Goal: Task Accomplishment & Management: Use online tool/utility

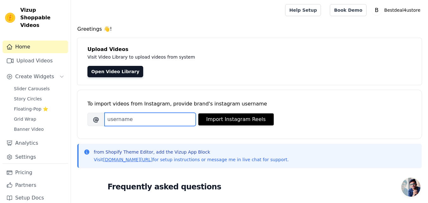
click at [121, 121] on input "Brand's Instagram Username" at bounding box center [149, 119] width 91 height 13
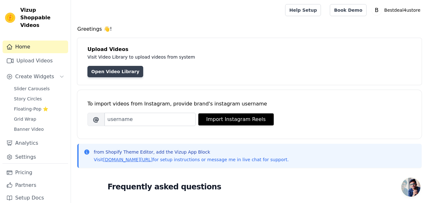
click at [108, 67] on link "Open Video Library" at bounding box center [115, 71] width 56 height 11
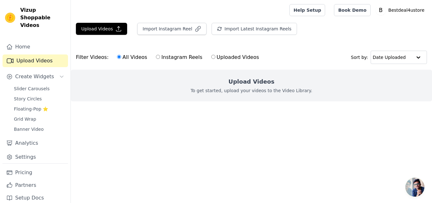
click at [211, 57] on input "Uploaded Videos" at bounding box center [213, 57] width 4 height 4
radio input "true"
click at [101, 29] on button "Upload Videos" at bounding box center [101, 29] width 51 height 12
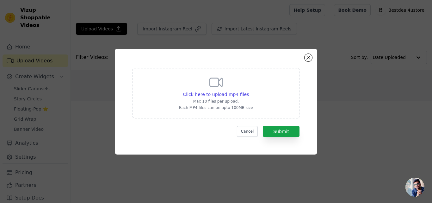
click at [214, 80] on icon at bounding box center [216, 82] width 15 height 15
click at [249, 91] on input "Click here to upload mp4 files Max 10 files per upload. Each MP4 files can be u…" at bounding box center [249, 91] width 0 height 0
type input "C:\fakepath\37633e2c9e530f4bfcc3942004437ebb.mp4"
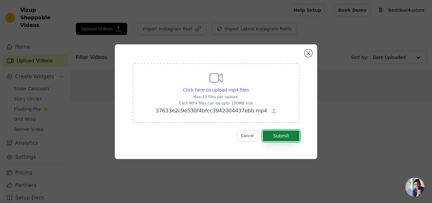
click at [276, 135] on button "Submit" at bounding box center [281, 135] width 37 height 11
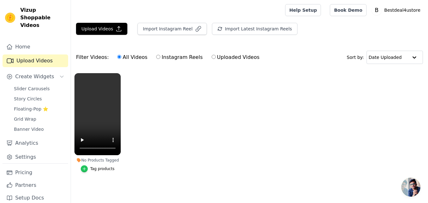
click at [85, 166] on div "button" at bounding box center [84, 168] width 7 height 7
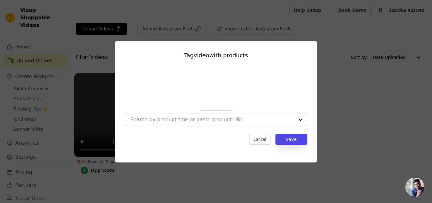
click at [156, 115] on div at bounding box center [212, 119] width 164 height 13
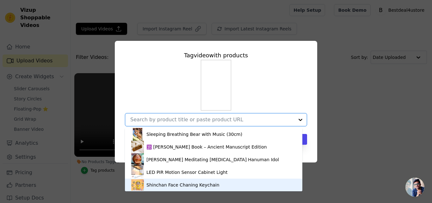
click at [160, 185] on div "Shinchan Face Chaning Keychain" at bounding box center [183, 185] width 73 height 6
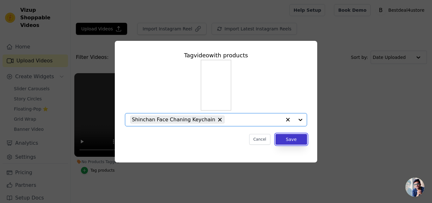
click at [283, 138] on button "Save" at bounding box center [292, 139] width 32 height 11
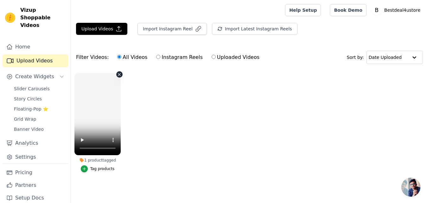
scroll to position [4, 0]
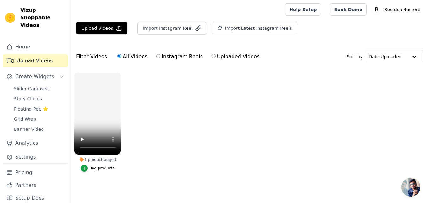
click at [141, 131] on ul "1 product tagged Tag products" at bounding box center [249, 128] width 357 height 119
click at [211, 53] on label "Uploaded Videos" at bounding box center [235, 57] width 48 height 8
click at [211, 54] on input "Uploaded Videos" at bounding box center [213, 56] width 4 height 4
radio input "true"
click at [158, 53] on label "Instagram Reels" at bounding box center [179, 57] width 47 height 8
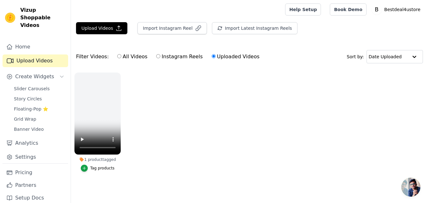
click at [158, 54] on input "Instagram Reels" at bounding box center [158, 56] width 4 height 4
radio input "true"
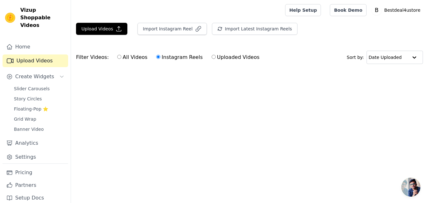
scroll to position [0, 0]
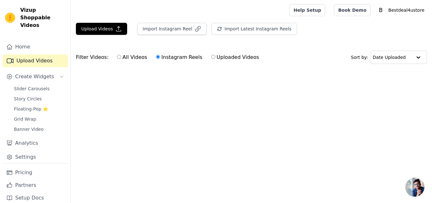
click at [88, 52] on div "Filter Videos: All Videos Instagram Reels Uploaded Videos" at bounding box center [169, 57] width 187 height 15
click at [91, 58] on div "Filter Videos: All Videos Instagram Reels Uploaded Videos" at bounding box center [169, 57] width 187 height 15
click at [117, 57] on label "All Videos" at bounding box center [132, 57] width 31 height 8
click at [117, 57] on input "All Videos" at bounding box center [119, 57] width 4 height 4
radio input "true"
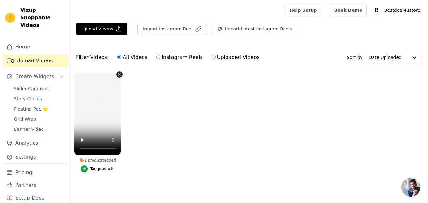
scroll to position [4, 0]
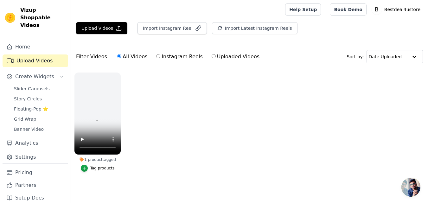
click at [411, 184] on span "Open chat" at bounding box center [410, 187] width 19 height 19
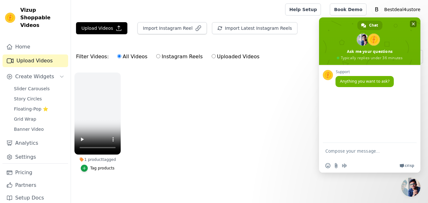
click at [412, 21] on span "Close chat" at bounding box center [413, 24] width 7 height 7
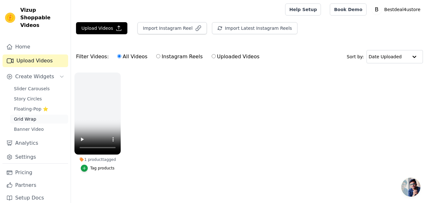
click at [28, 116] on span "Grid Wrap" at bounding box center [25, 119] width 22 height 6
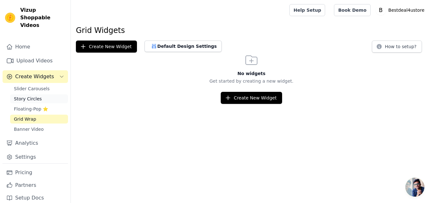
click at [24, 96] on span "Story Circles" at bounding box center [28, 99] width 28 height 6
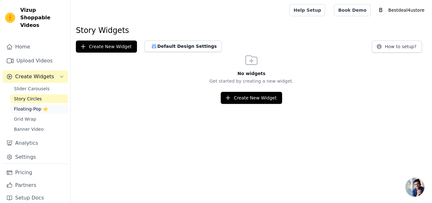
click at [26, 106] on span "Floating-Pop ⭐" at bounding box center [31, 109] width 34 height 6
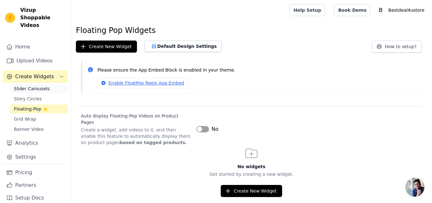
click at [23, 85] on span "Slider Carousels" at bounding box center [32, 88] width 36 height 6
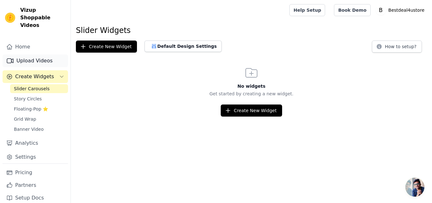
click at [19, 54] on link "Upload Videos" at bounding box center [36, 60] width 66 height 13
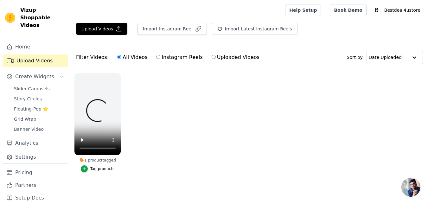
click at [15, 35] on div "Home Upload Videos Create Widgets Slider Carousels Story Circles Floating-Pop ⭐…" at bounding box center [35, 122] width 71 height 174
click at [19, 41] on link "Home" at bounding box center [36, 47] width 66 height 13
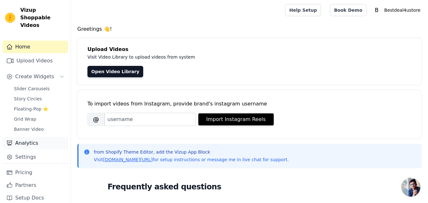
click at [21, 137] on link "Analytics" at bounding box center [36, 143] width 66 height 13
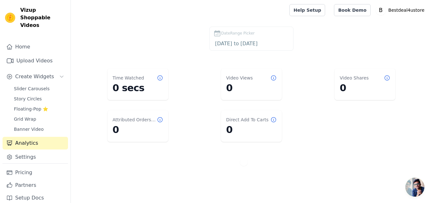
click at [28, 116] on div "Slider Carousels Story Circles Floating-Pop ⭐ Grid Wrap Banner Video" at bounding box center [39, 108] width 58 height 49
click at [29, 126] on span "Banner Video" at bounding box center [29, 129] width 30 height 6
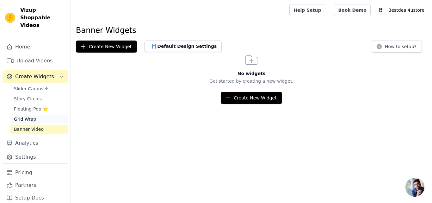
click at [28, 115] on link "Grid Wrap" at bounding box center [39, 119] width 58 height 9
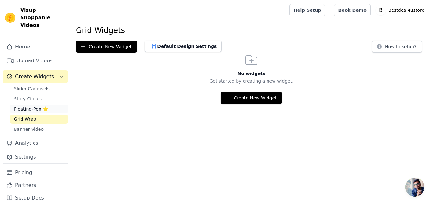
click at [25, 106] on span "Floating-Pop ⭐" at bounding box center [31, 109] width 34 height 6
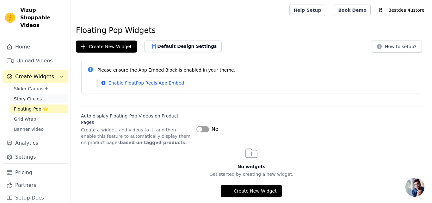
click at [22, 94] on link "Story Circles" at bounding box center [39, 98] width 58 height 9
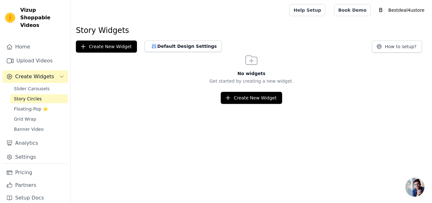
click at [20, 73] on span "Create Widgets" at bounding box center [34, 77] width 39 height 8
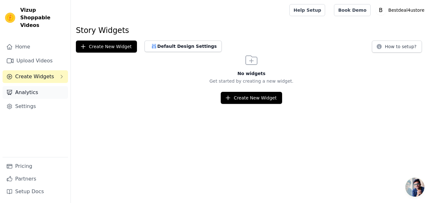
click at [22, 86] on link "Analytics" at bounding box center [36, 92] width 66 height 13
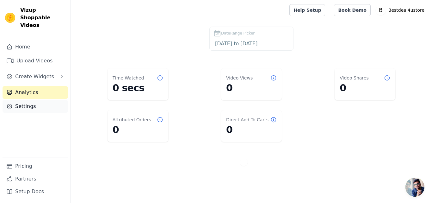
click at [23, 100] on link "Settings" at bounding box center [36, 106] width 66 height 13
